Goal: Task Accomplishment & Management: Use online tool/utility

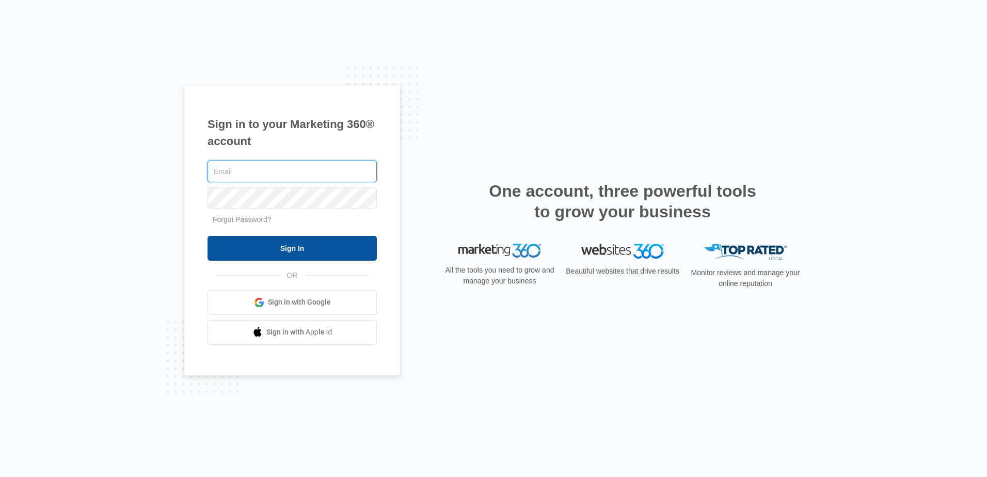
type input "[PERSON_NAME][EMAIL_ADDRESS][DOMAIN_NAME]"
click at [303, 247] on input "Sign In" at bounding box center [292, 248] width 169 height 25
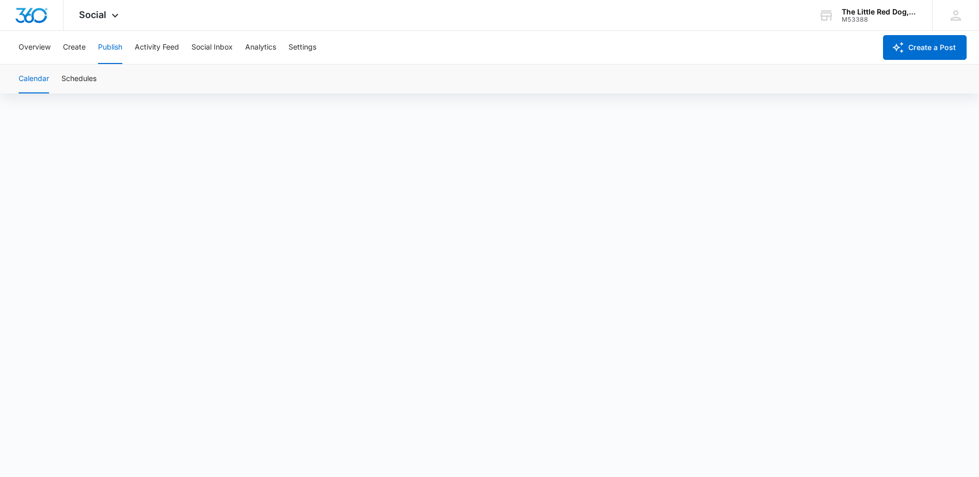
scroll to position [7, 0]
